Goal: Navigation & Orientation: Find specific page/section

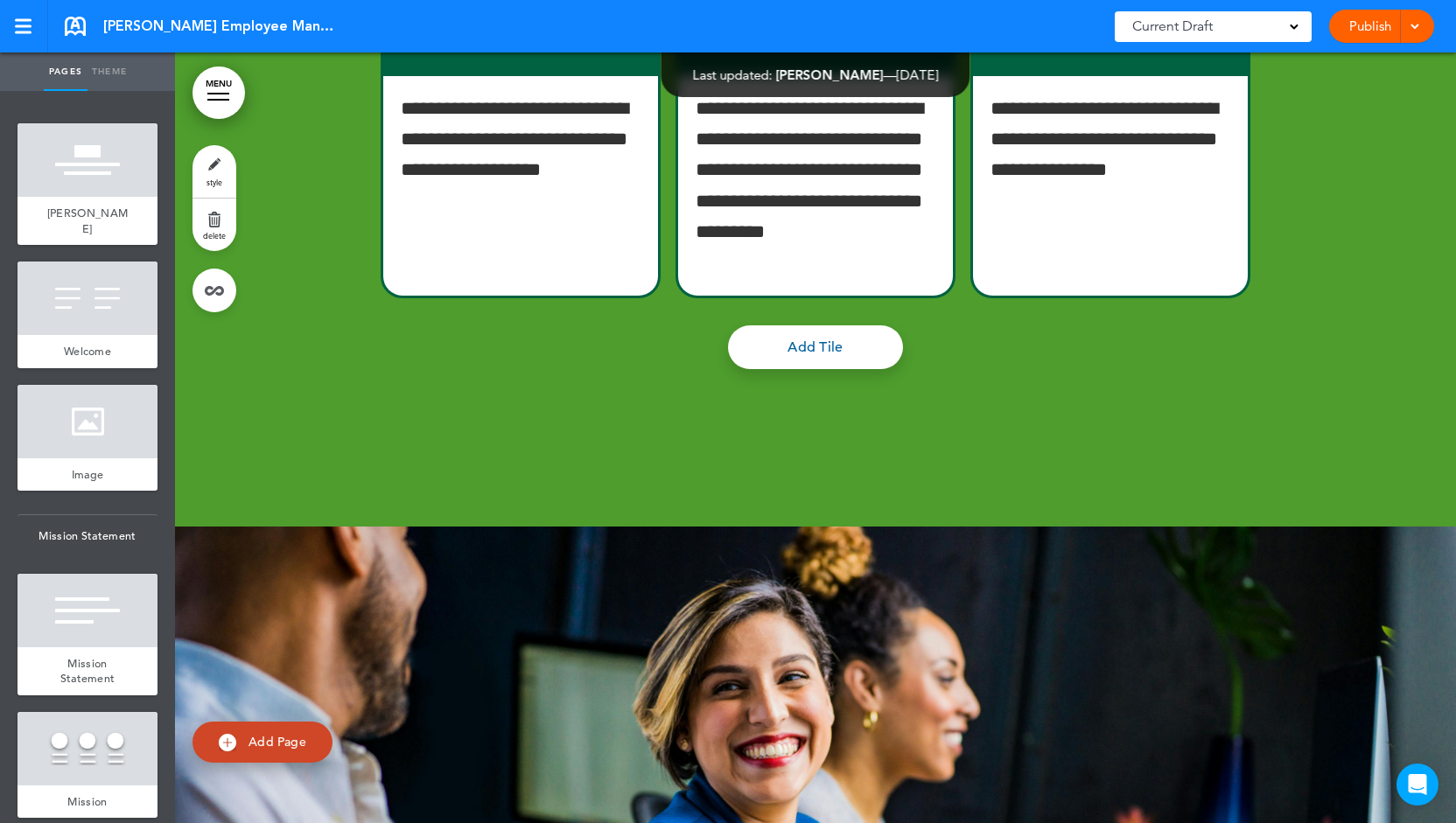
scroll to position [6355, 0]
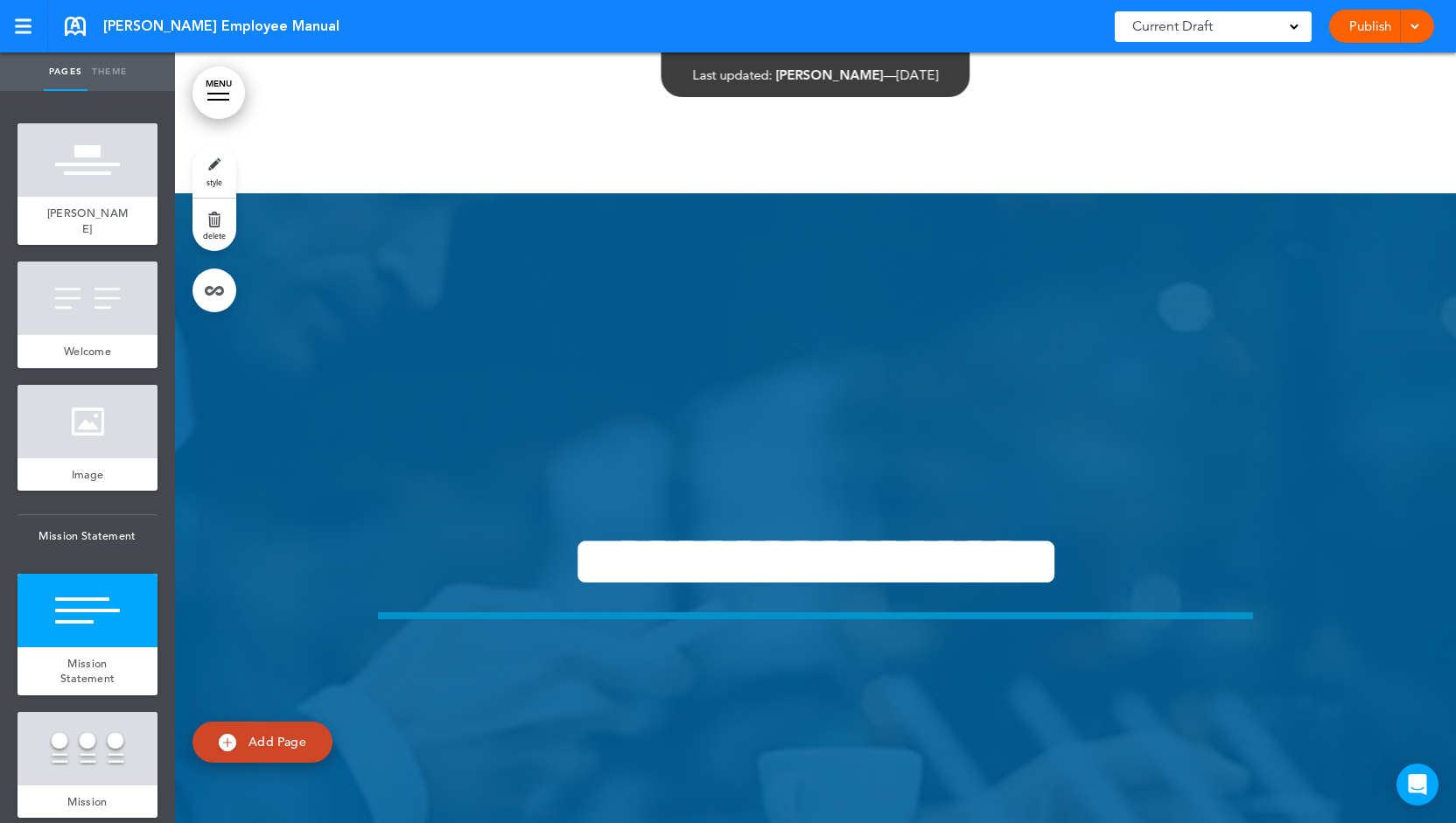
scroll to position [2898, 0]
